Goal: Task Accomplishment & Management: Manage account settings

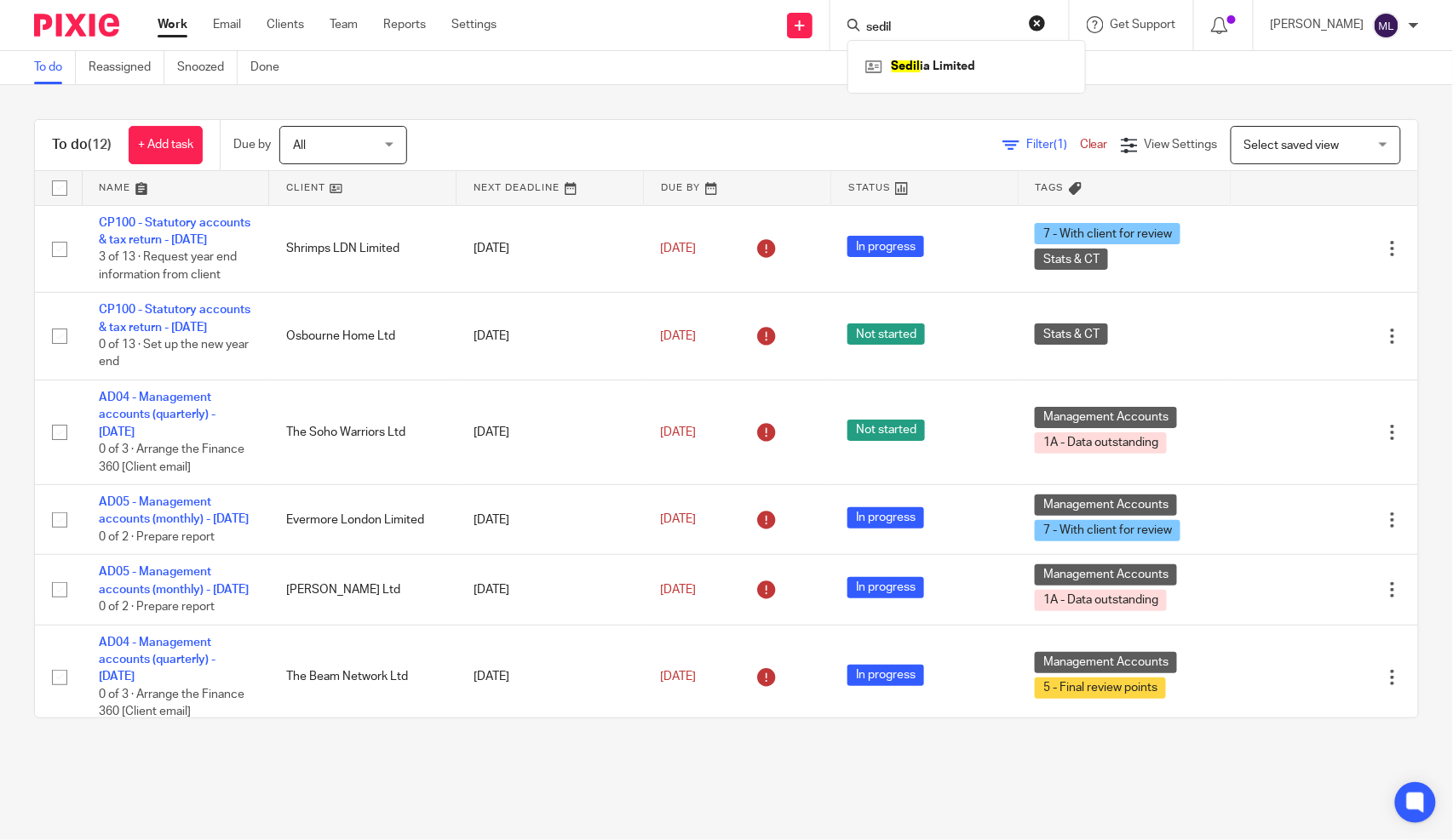
click at [1047, 22] on button "reset" at bounding box center [1037, 23] width 17 height 17
click at [1018, 23] on input "Search" at bounding box center [942, 28] width 153 height 16
type input "xin"
click at [1047, 22] on button "reset" at bounding box center [1037, 23] width 17 height 17
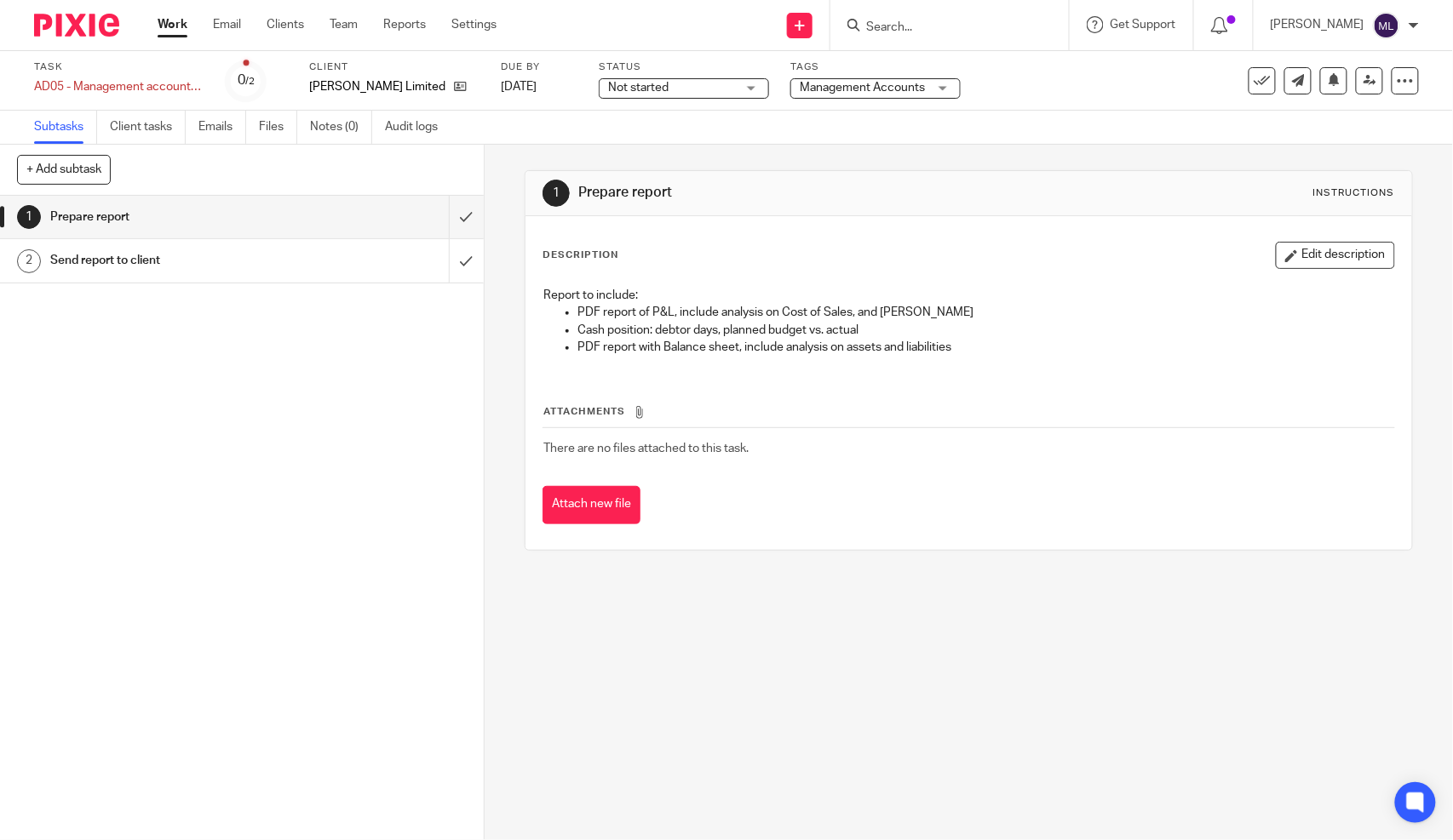
click at [695, 89] on span "Not started" at bounding box center [673, 88] width 128 height 18
click at [695, 89] on div "Not started Not started" at bounding box center [684, 88] width 171 height 21
click at [695, 89] on span "Not started" at bounding box center [673, 88] width 128 height 18
click at [729, 154] on li "In progress" at bounding box center [684, 150] width 169 height 35
click at [814, 82] on span "Management Accounts" at bounding box center [863, 87] width 126 height 12
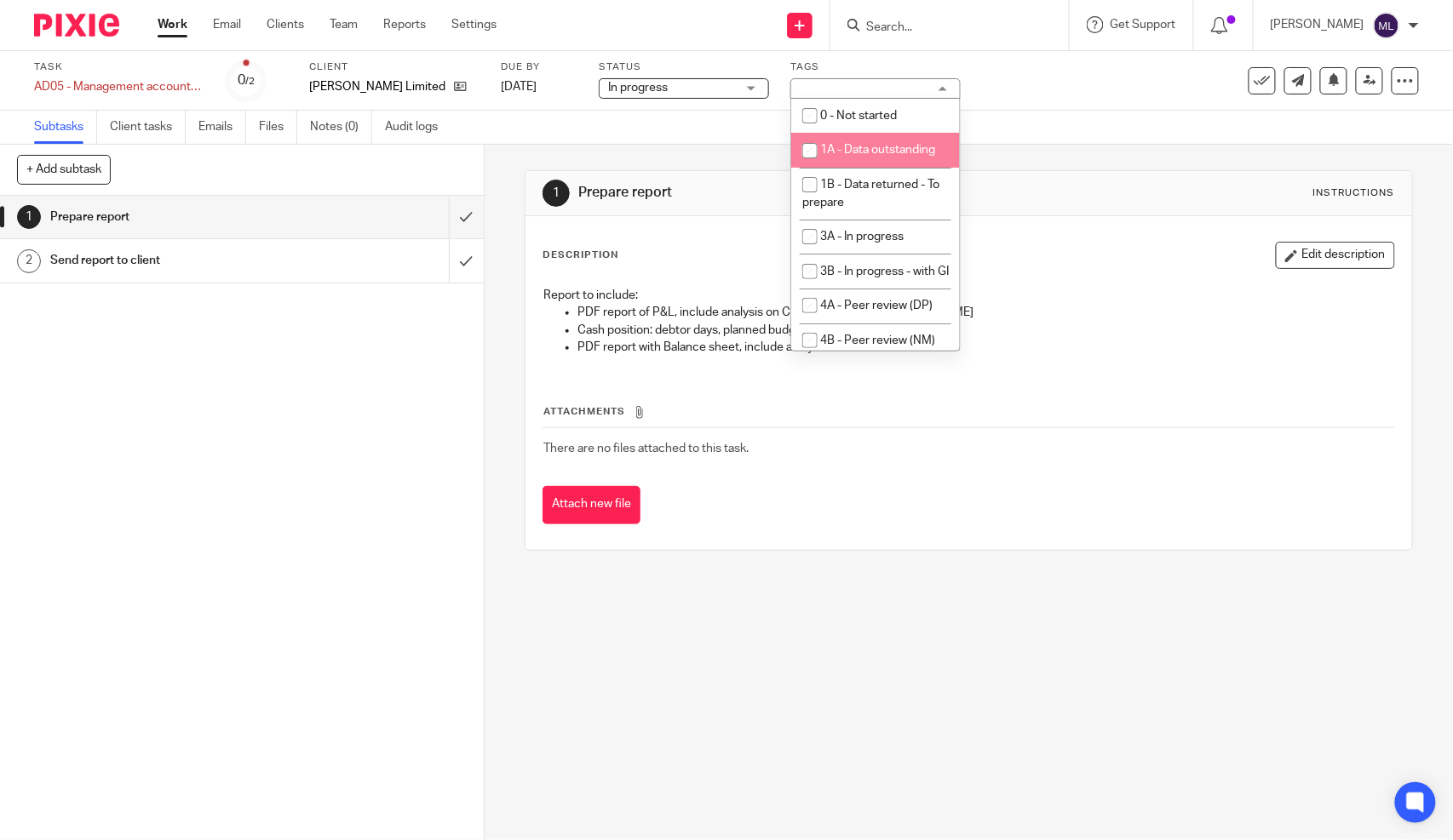
click at [833, 145] on li "1A - Data outstanding" at bounding box center [876, 150] width 169 height 35
checkbox input "true"
click at [1012, 148] on div "1 Prepare report Instructions Description Edit description Report to include: P…" at bounding box center [968, 361] width 888 height 432
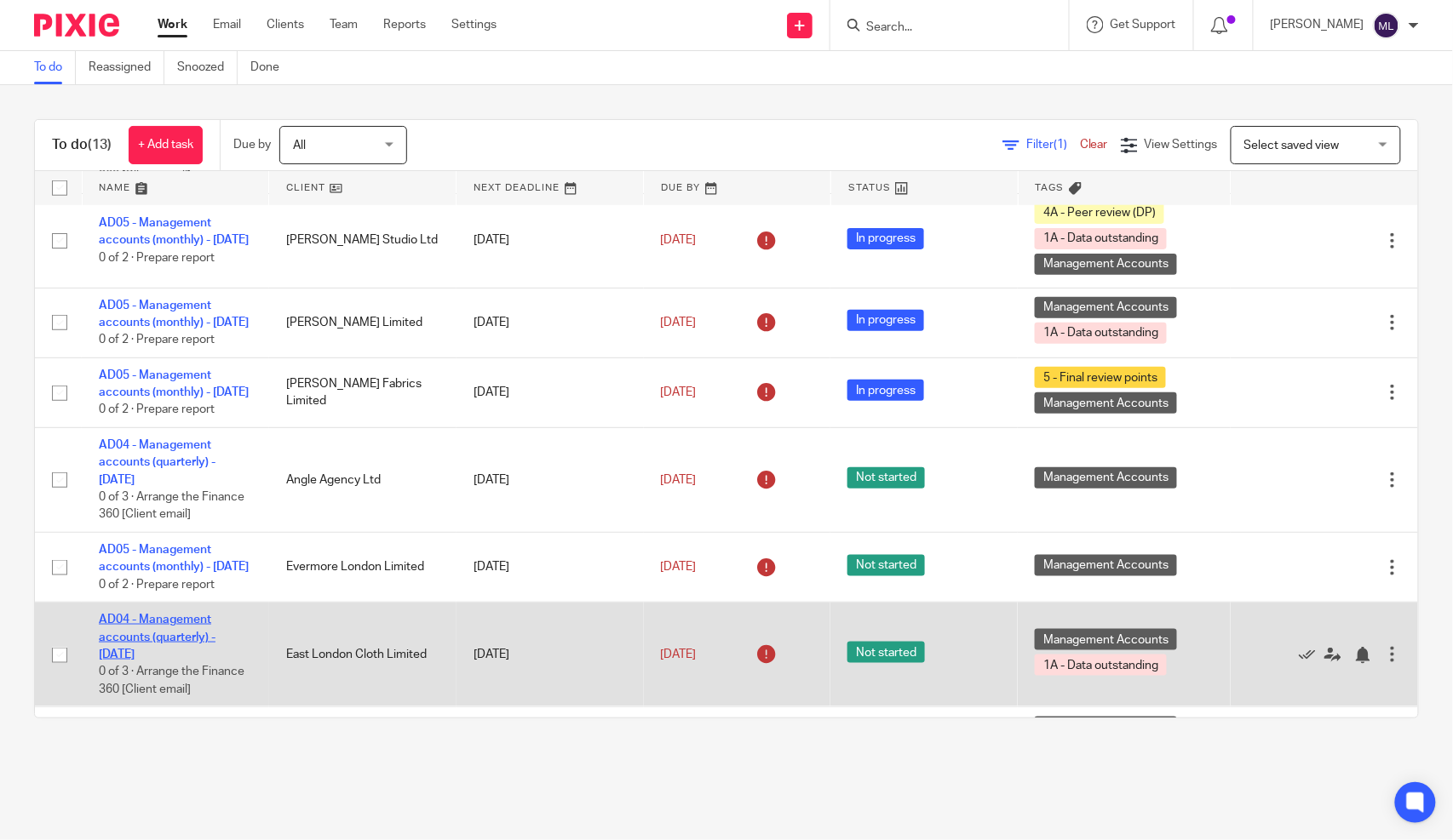
scroll to position [761, 0]
